Goal: Find specific page/section: Find specific page/section

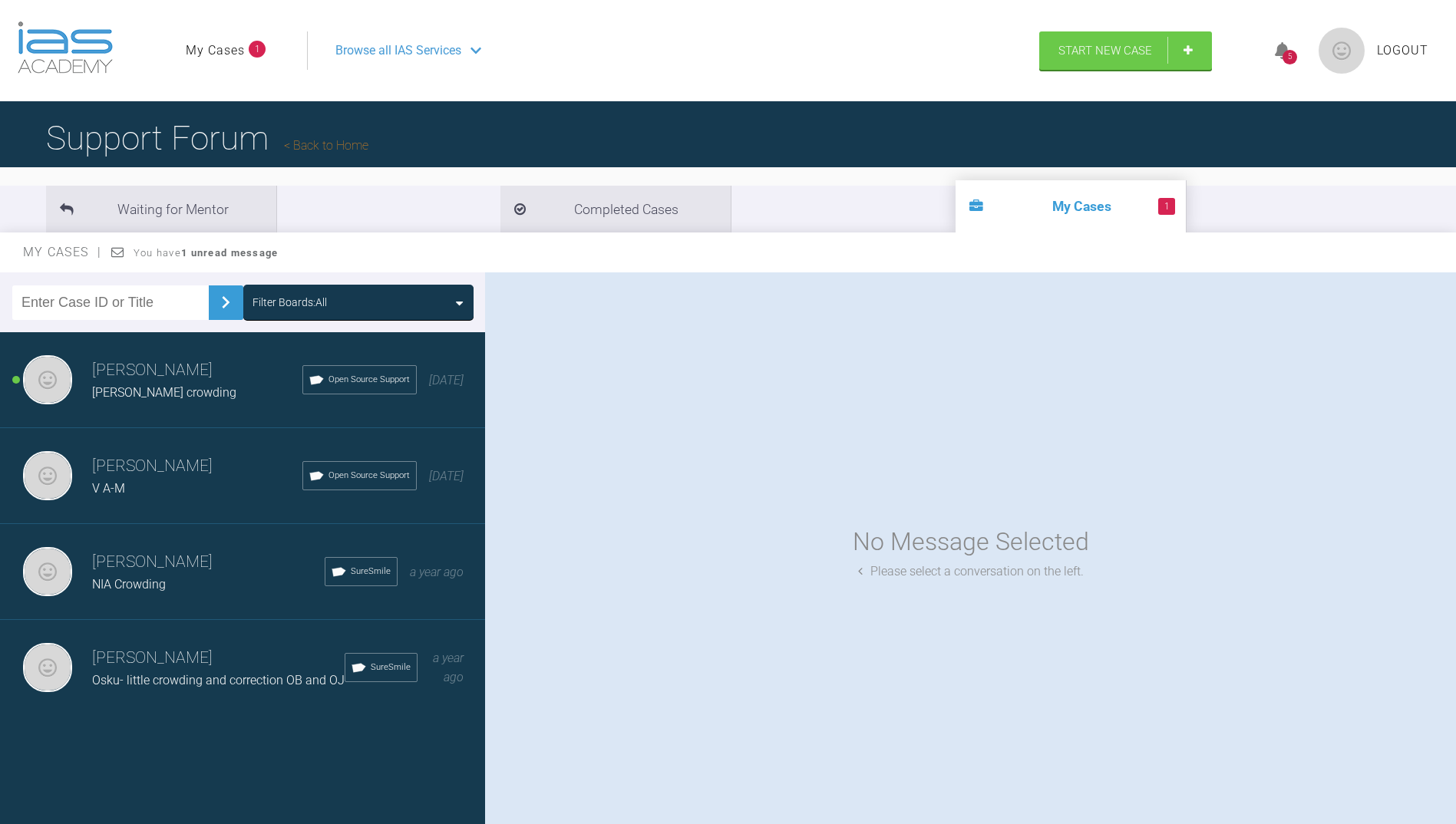
click at [139, 374] on h3 "[PERSON_NAME]" at bounding box center [197, 370] width 211 height 26
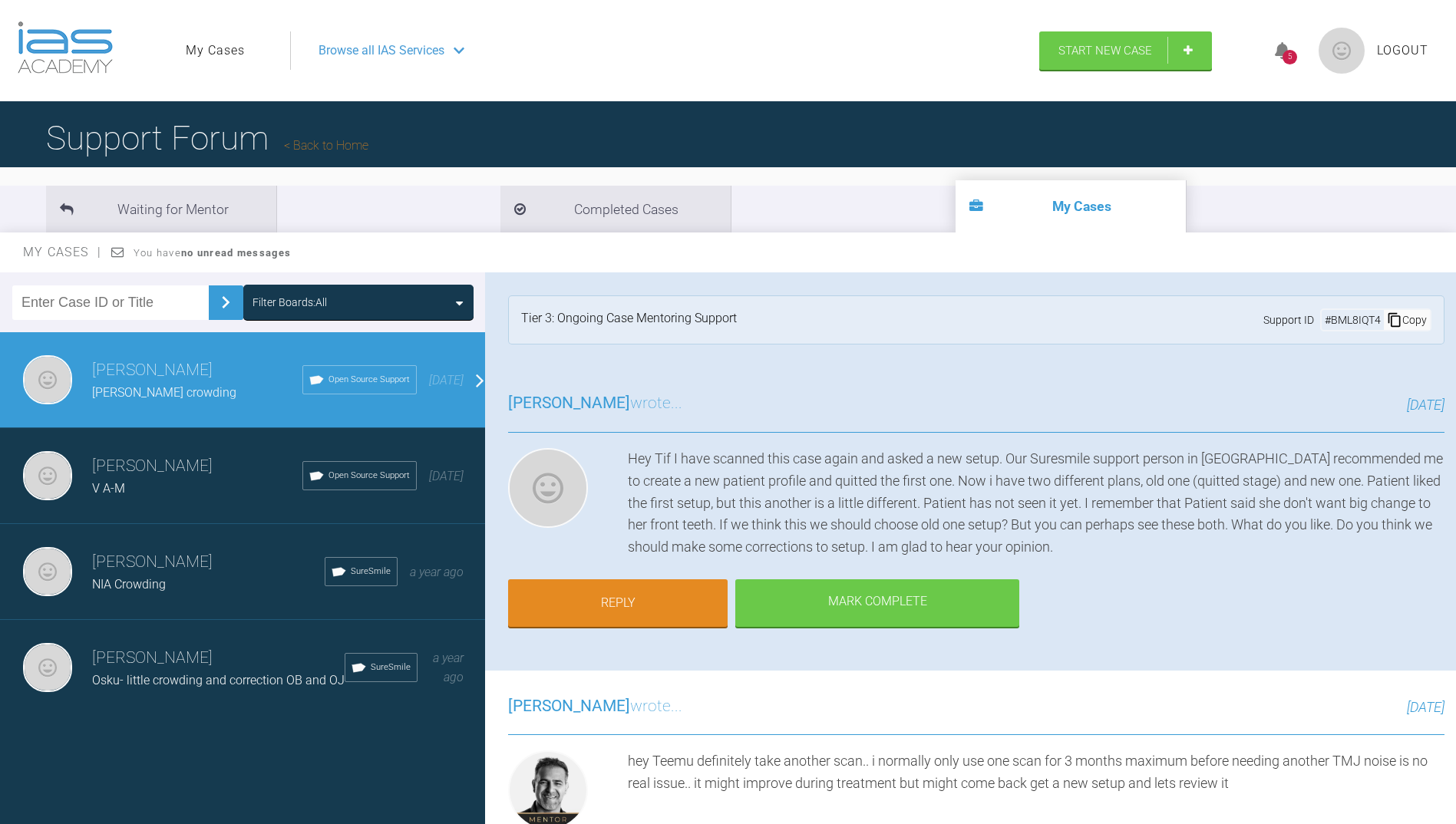
drag, startPoint x: 1449, startPoint y: 375, endPoint x: 1385, endPoint y: 340, distance: 72.9
click at [1385, 340] on div "Teemu Savola suomala m-l crowding a few seconds ago Tier 3: Ongoing Case Mentor…" at bounding box center [970, 551] width 971 height 559
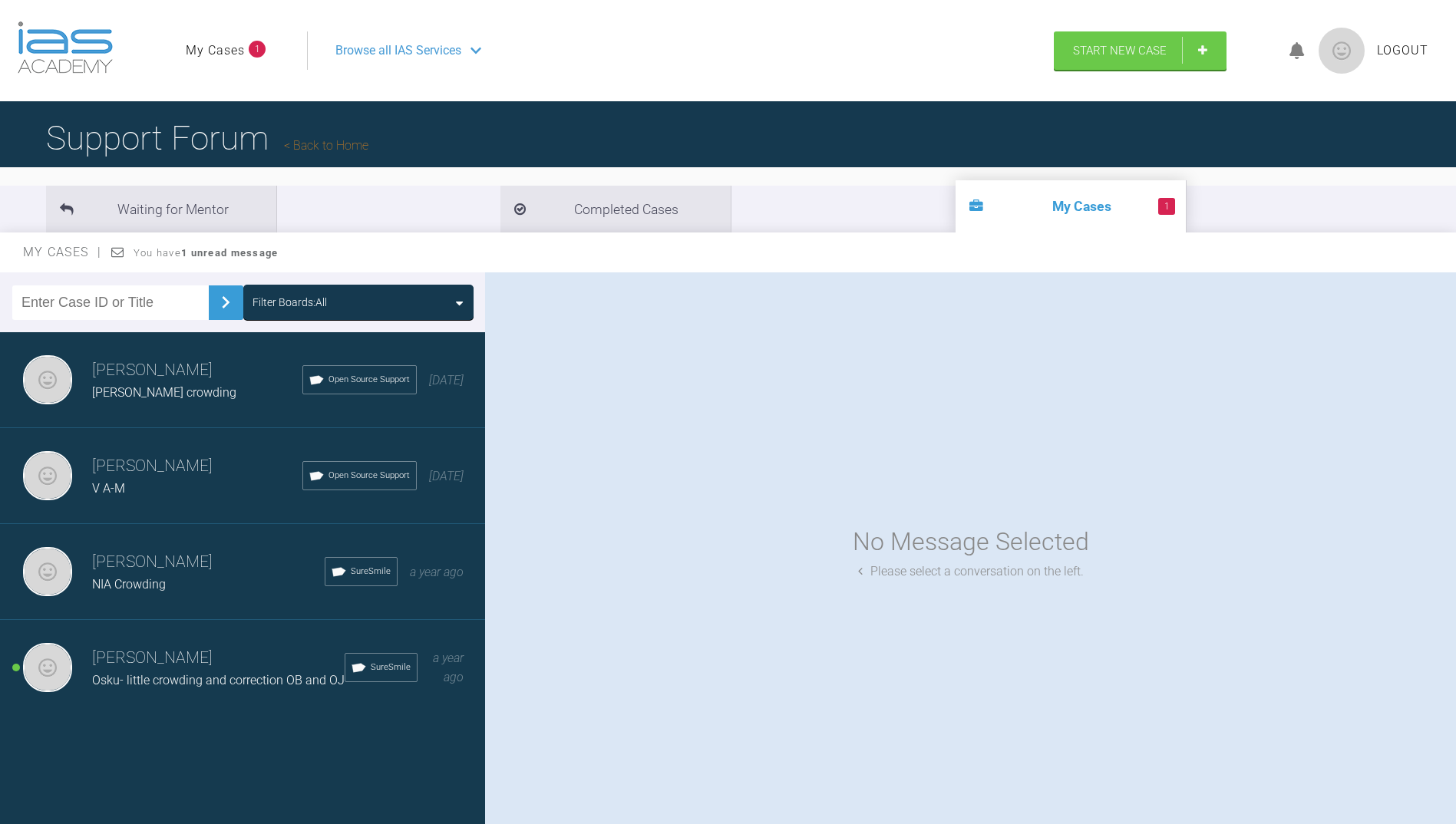
click at [138, 383] on div "[PERSON_NAME] crowding" at bounding box center [197, 392] width 211 height 20
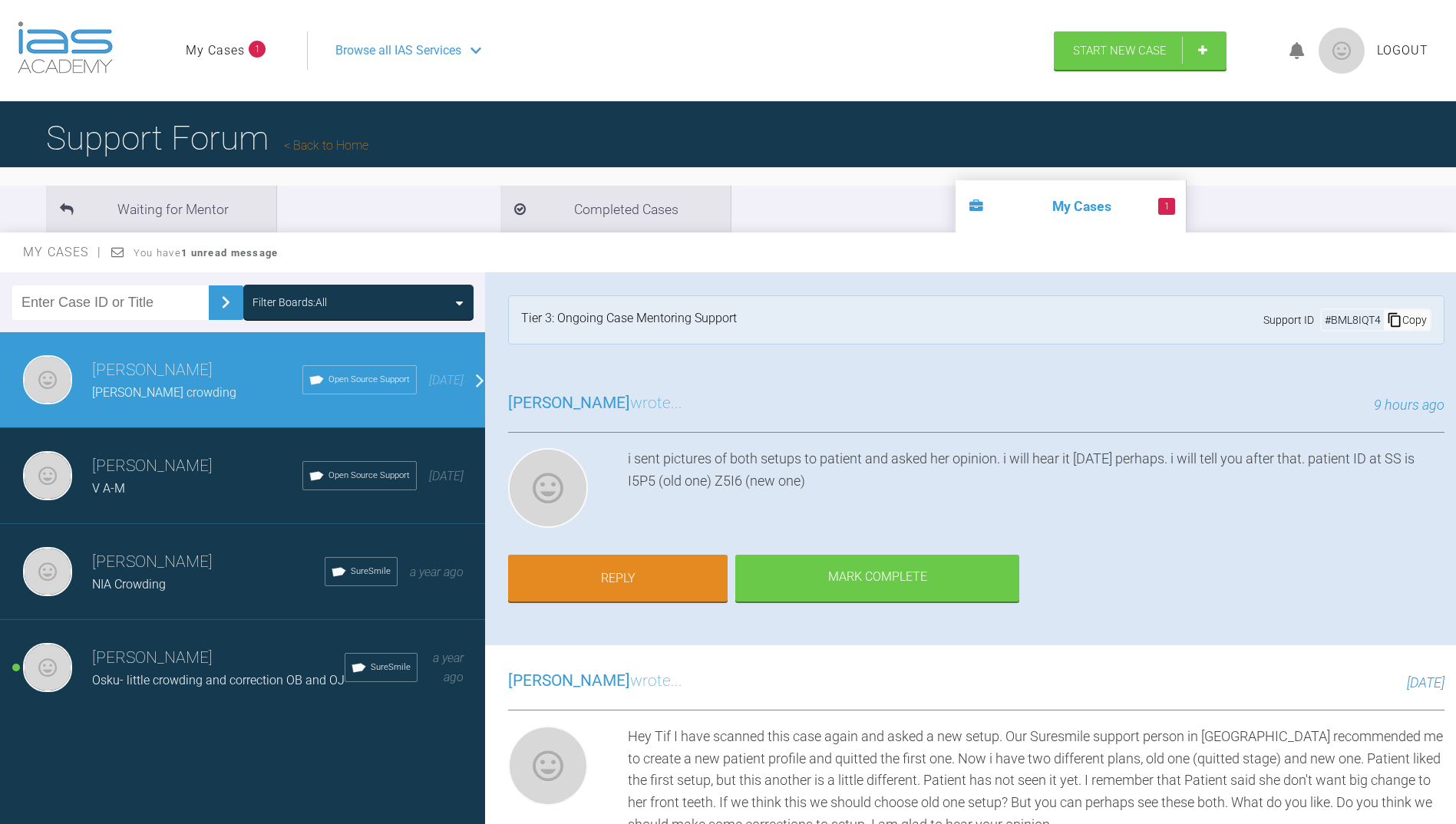
click at [208, 669] on h3 "[PERSON_NAME]" at bounding box center [218, 659] width 252 height 26
